Goal: Complete application form

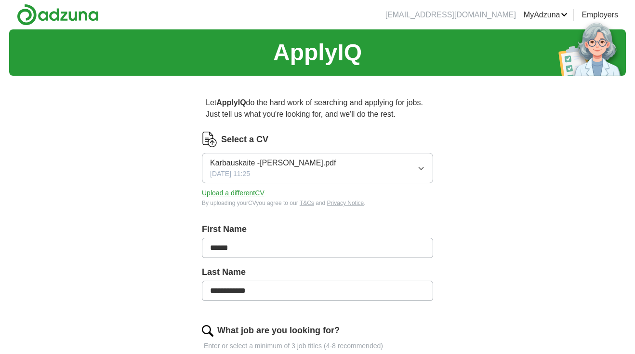
click at [254, 193] on button "Upload a different CV" at bounding box center [233, 193] width 63 height 10
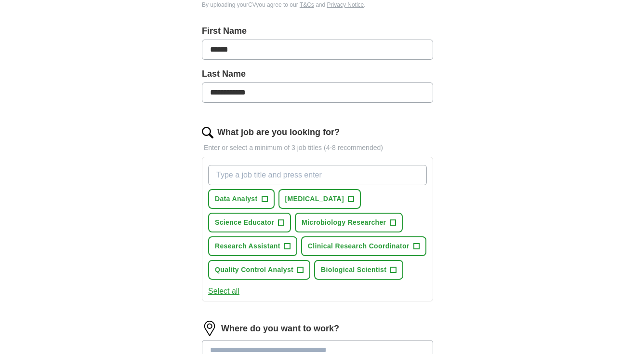
scroll to position [200, 0]
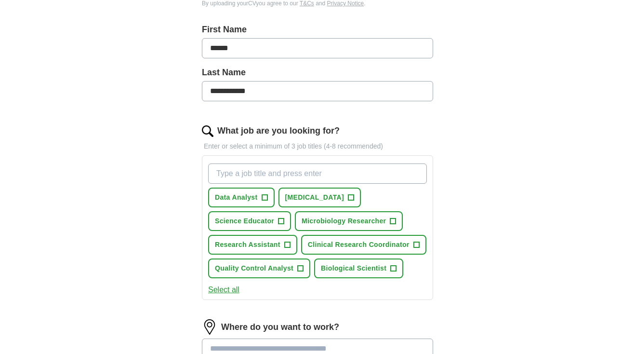
click at [283, 221] on span "+" at bounding box center [282, 221] width 6 height 8
click at [397, 219] on button "Microbiology Researcher +" at bounding box center [349, 221] width 108 height 20
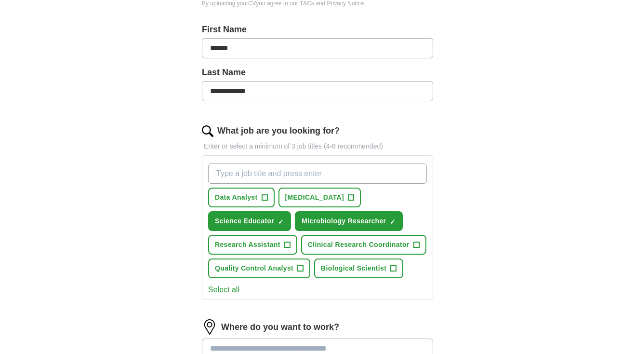
click at [354, 197] on span "+" at bounding box center [352, 198] width 6 height 8
click at [285, 245] on span "+" at bounding box center [287, 245] width 6 height 8
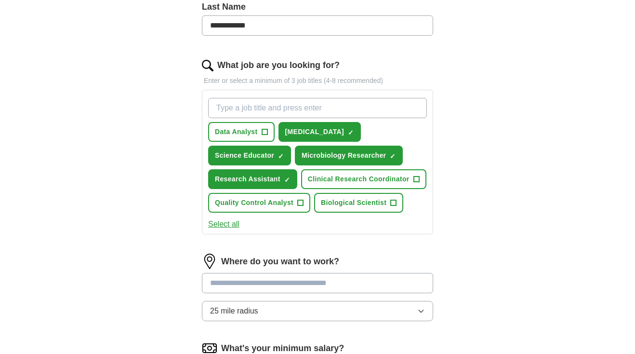
scroll to position [346, 0]
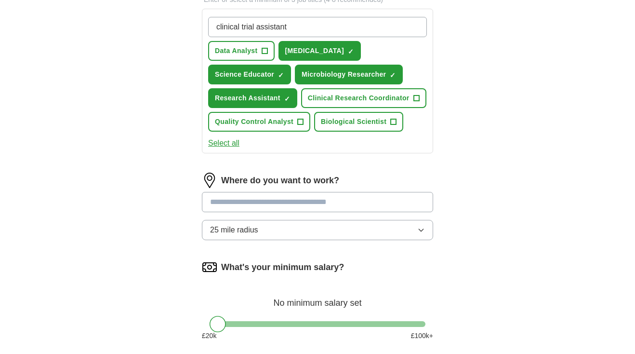
type input "clinical trial assistant"
click at [424, 63] on div "clinical trial assistant Data Analyst + [MEDICAL_DATA] ✓ × Science Educator ✓ ×…" at bounding box center [317, 74] width 223 height 122
click at [283, 205] on input at bounding box center [317, 202] width 231 height 20
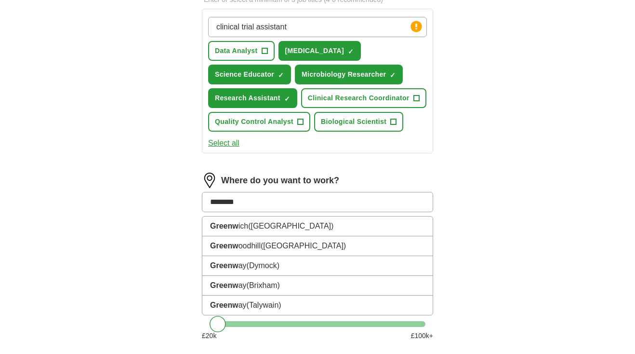
type input "*********"
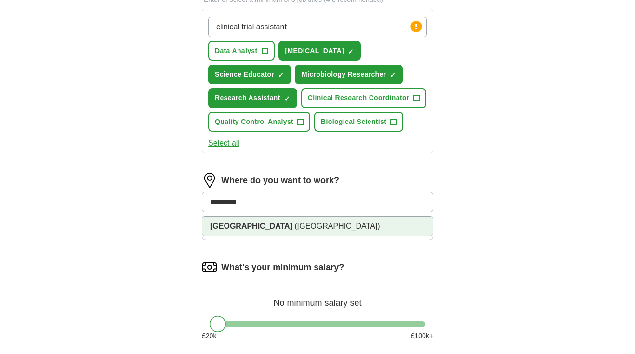
click at [295, 225] on span "([GEOGRAPHIC_DATA])" at bounding box center [337, 226] width 85 height 8
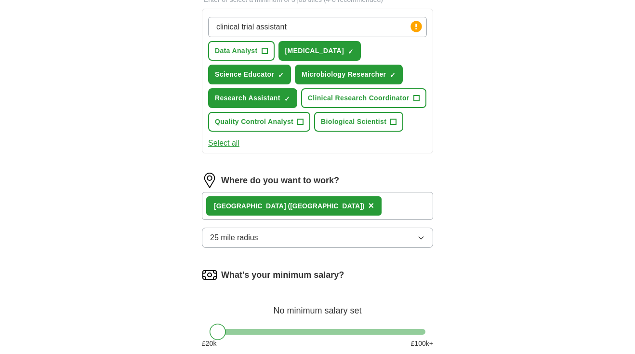
click at [425, 237] on icon "button" at bounding box center [421, 238] width 8 height 8
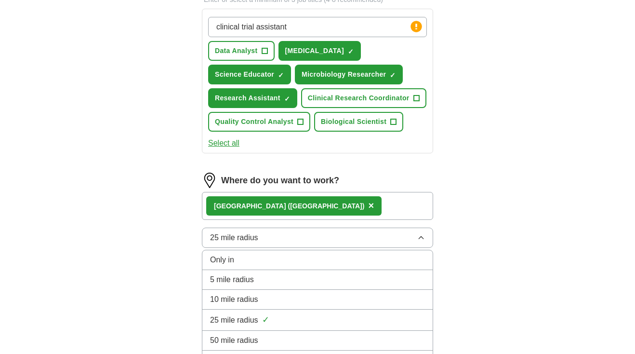
click at [397, 311] on li "25 mile radius ✓" at bounding box center [317, 320] width 230 height 21
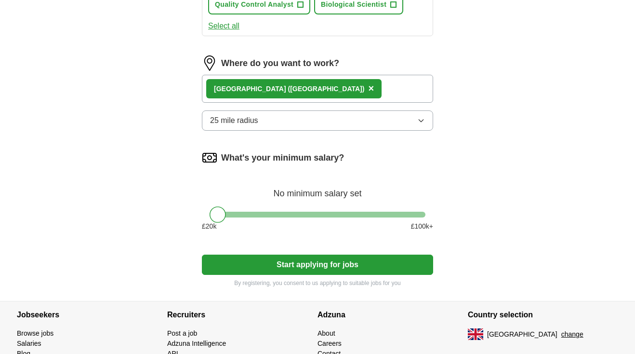
scroll to position [470, 0]
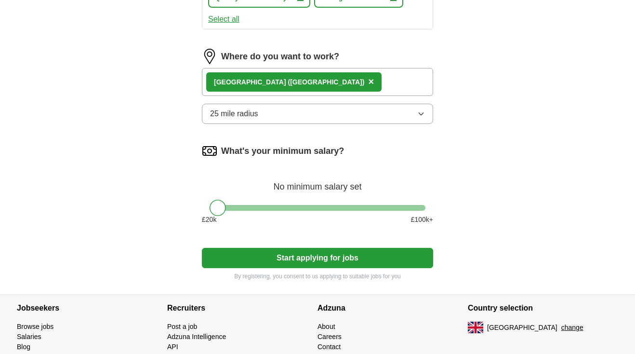
click at [337, 261] on button "Start applying for jobs" at bounding box center [317, 258] width 231 height 20
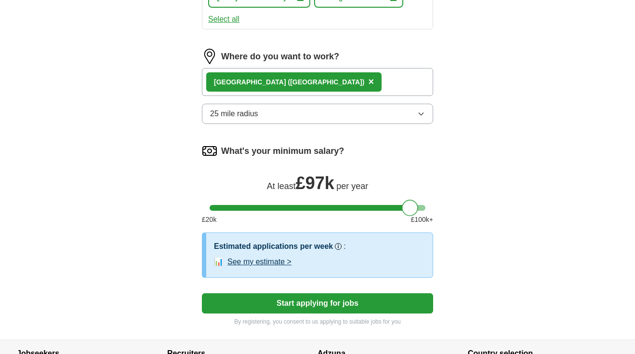
click at [409, 208] on div at bounding box center [318, 208] width 216 height 6
drag, startPoint x: 409, startPoint y: 210, endPoint x: 332, endPoint y: 212, distance: 77.1
click at [332, 212] on div at bounding box center [332, 208] width 16 height 16
click at [375, 304] on button "Start applying for jobs" at bounding box center [317, 303] width 231 height 20
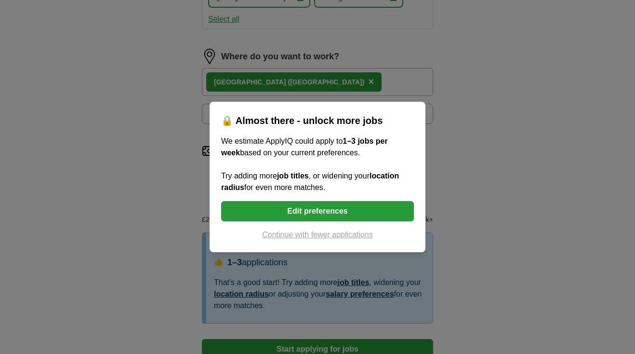
click at [349, 237] on button "Continue with fewer applications" at bounding box center [317, 235] width 193 height 12
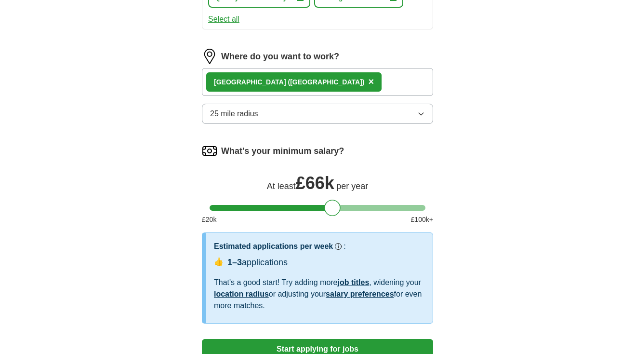
scroll to position [13, 0]
select select "**"
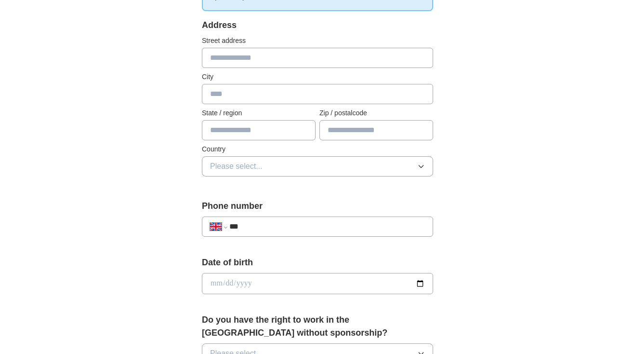
scroll to position [193, 0]
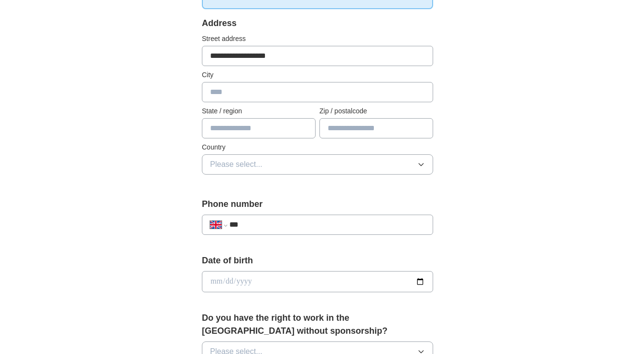
type input "**********"
type input "******"
type input "*******"
click at [411, 169] on button "Please select..." at bounding box center [317, 164] width 231 height 20
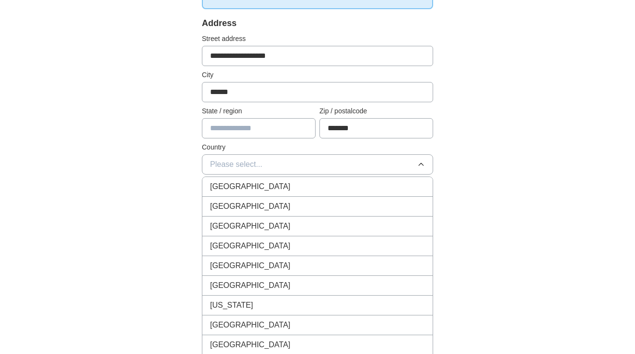
click at [391, 183] on div "[GEOGRAPHIC_DATA]" at bounding box center [317, 187] width 215 height 12
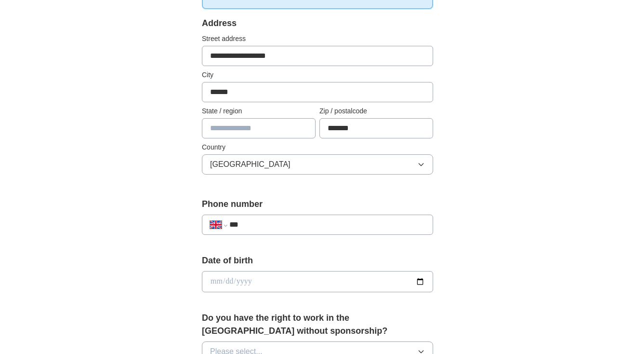
scroll to position [198, 0]
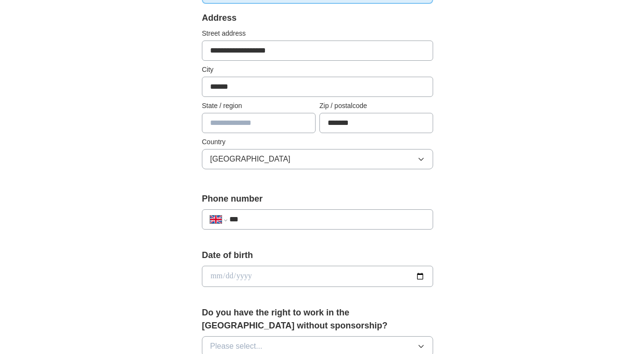
click at [289, 212] on div "**********" at bounding box center [317, 219] width 231 height 20
type input "**********"
click at [244, 279] on input "date" at bounding box center [317, 276] width 231 height 21
click at [216, 276] on input "date" at bounding box center [317, 276] width 231 height 21
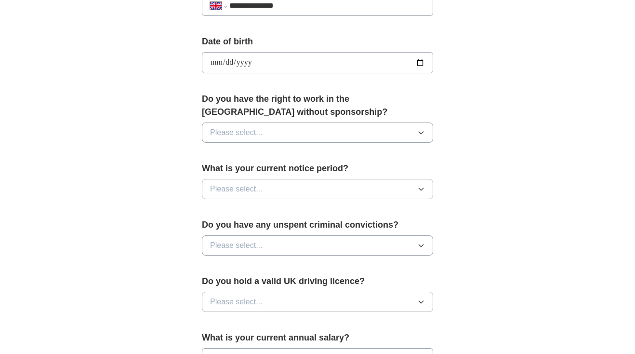
scroll to position [442, 0]
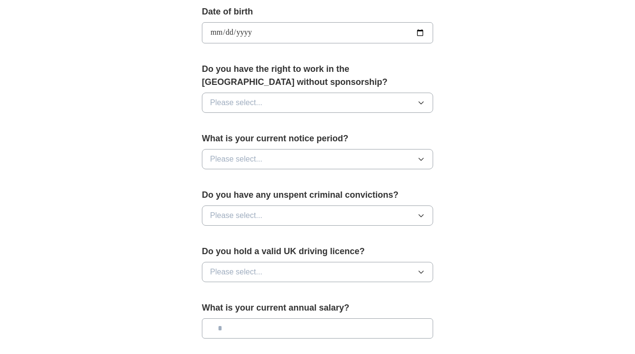
type input "**********"
click at [331, 106] on button "Please select..." at bounding box center [317, 103] width 231 height 20
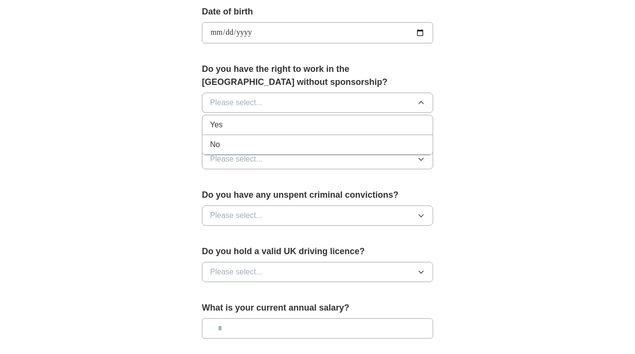
click at [315, 139] on li "No" at bounding box center [317, 145] width 230 height 20
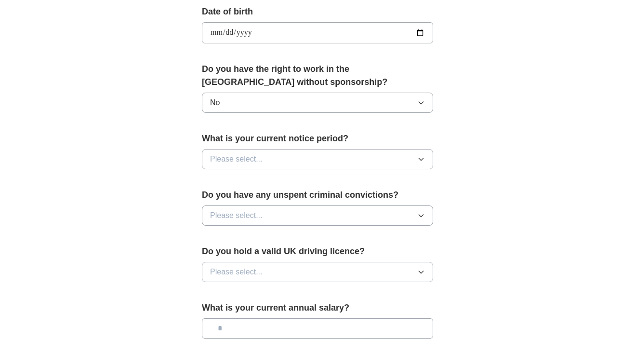
click at [421, 104] on icon "button" at bounding box center [421, 103] width 8 height 8
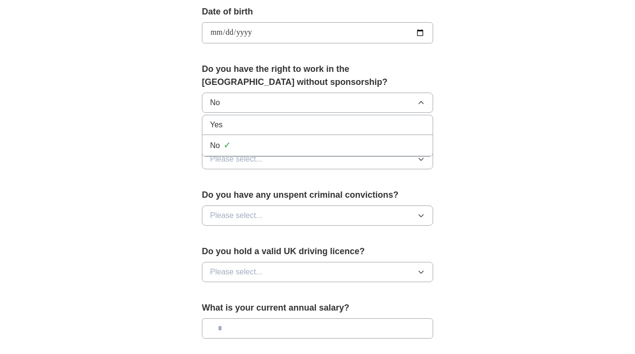
click at [416, 122] on div "Yes" at bounding box center [317, 125] width 215 height 12
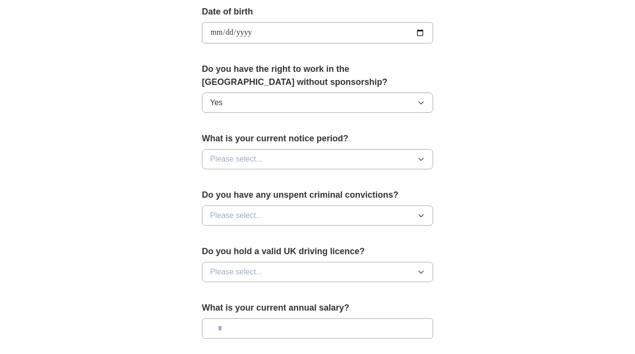
click at [426, 157] on button "Please select..." at bounding box center [317, 159] width 231 height 20
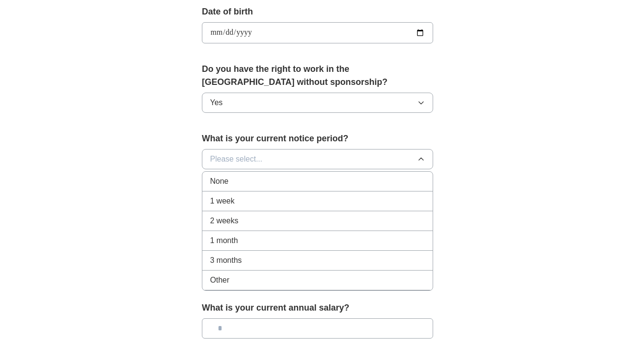
click at [421, 174] on li "None" at bounding box center [317, 182] width 230 height 20
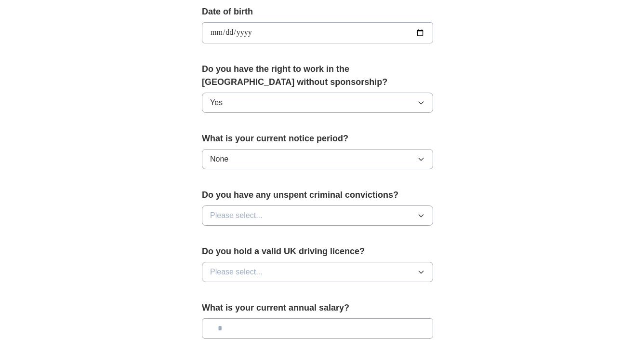
click at [423, 213] on icon "button" at bounding box center [421, 216] width 8 height 8
click at [415, 257] on div "No" at bounding box center [317, 258] width 215 height 12
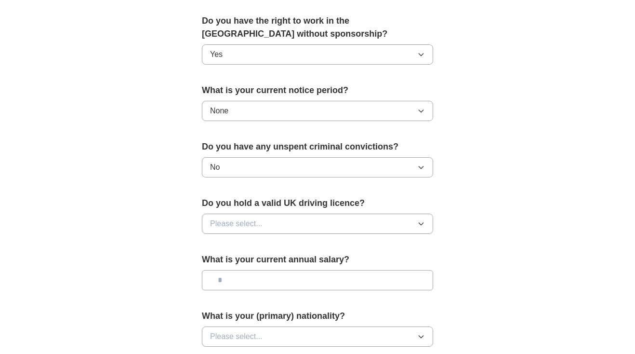
scroll to position [491, 0]
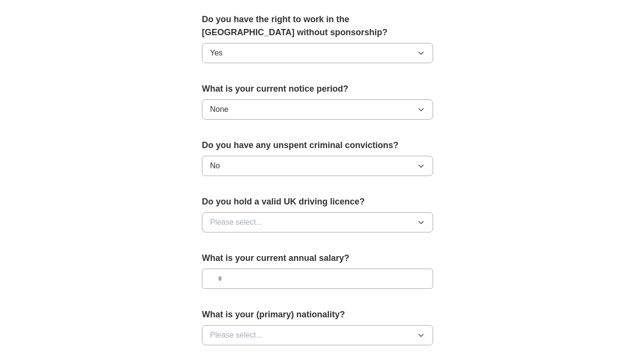
click at [428, 221] on button "Please select..." at bounding box center [317, 222] width 231 height 20
click at [408, 245] on div "Yes" at bounding box center [317, 245] width 215 height 12
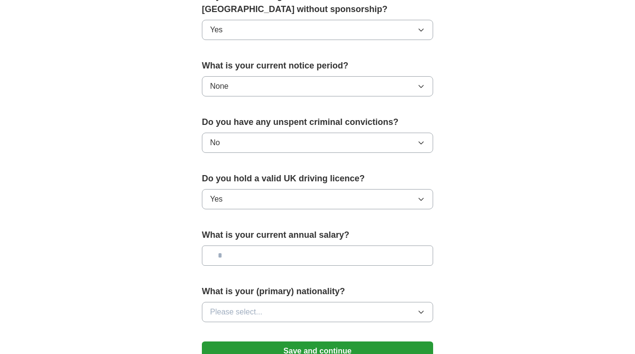
scroll to position [515, 0]
click at [362, 254] on input "text" at bounding box center [317, 255] width 231 height 20
type input "*******"
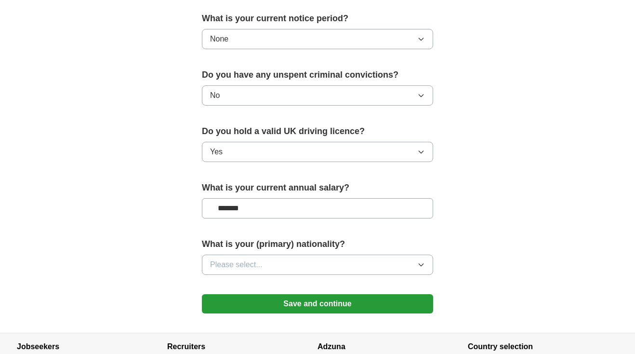
scroll to position [563, 0]
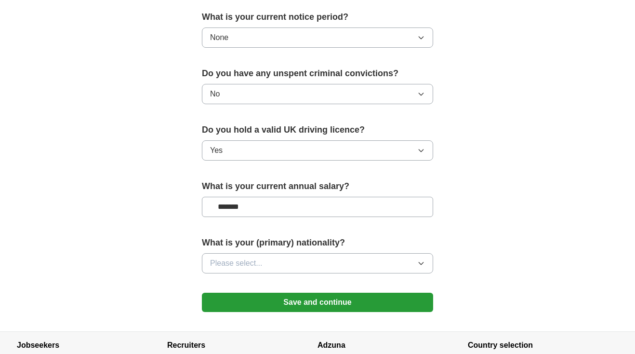
click at [402, 260] on button "Please select..." at bounding box center [317, 263] width 231 height 20
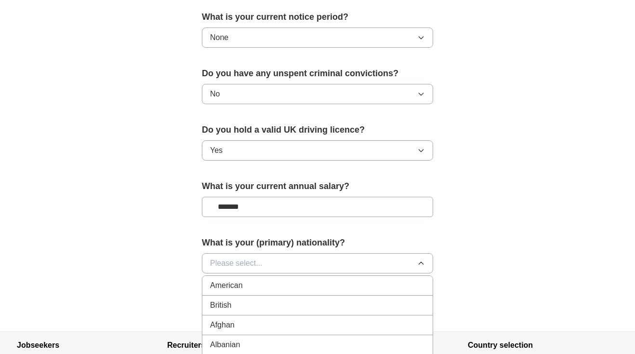
click at [365, 264] on button "Please select..." at bounding box center [317, 263] width 231 height 20
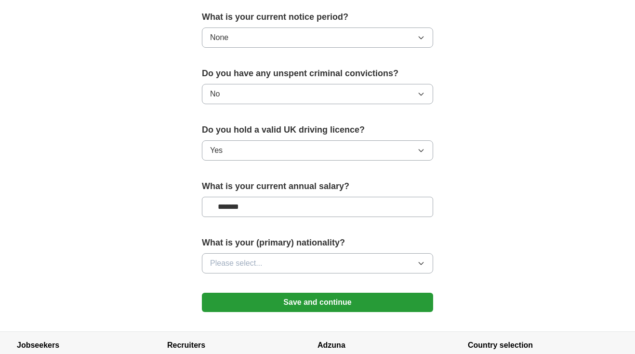
click at [223, 263] on span "Please select..." at bounding box center [236, 263] width 53 height 12
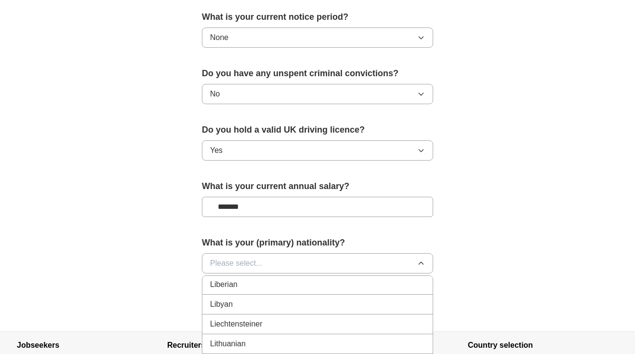
scroll to position [1956, 0]
click at [264, 344] on div "Lithuanian" at bounding box center [317, 345] width 215 height 12
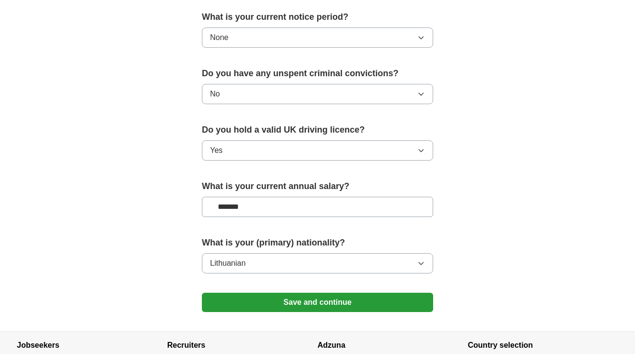
click at [364, 306] on button "Save and continue" at bounding box center [317, 302] width 231 height 19
